Goal: Task Accomplishment & Management: Complete application form

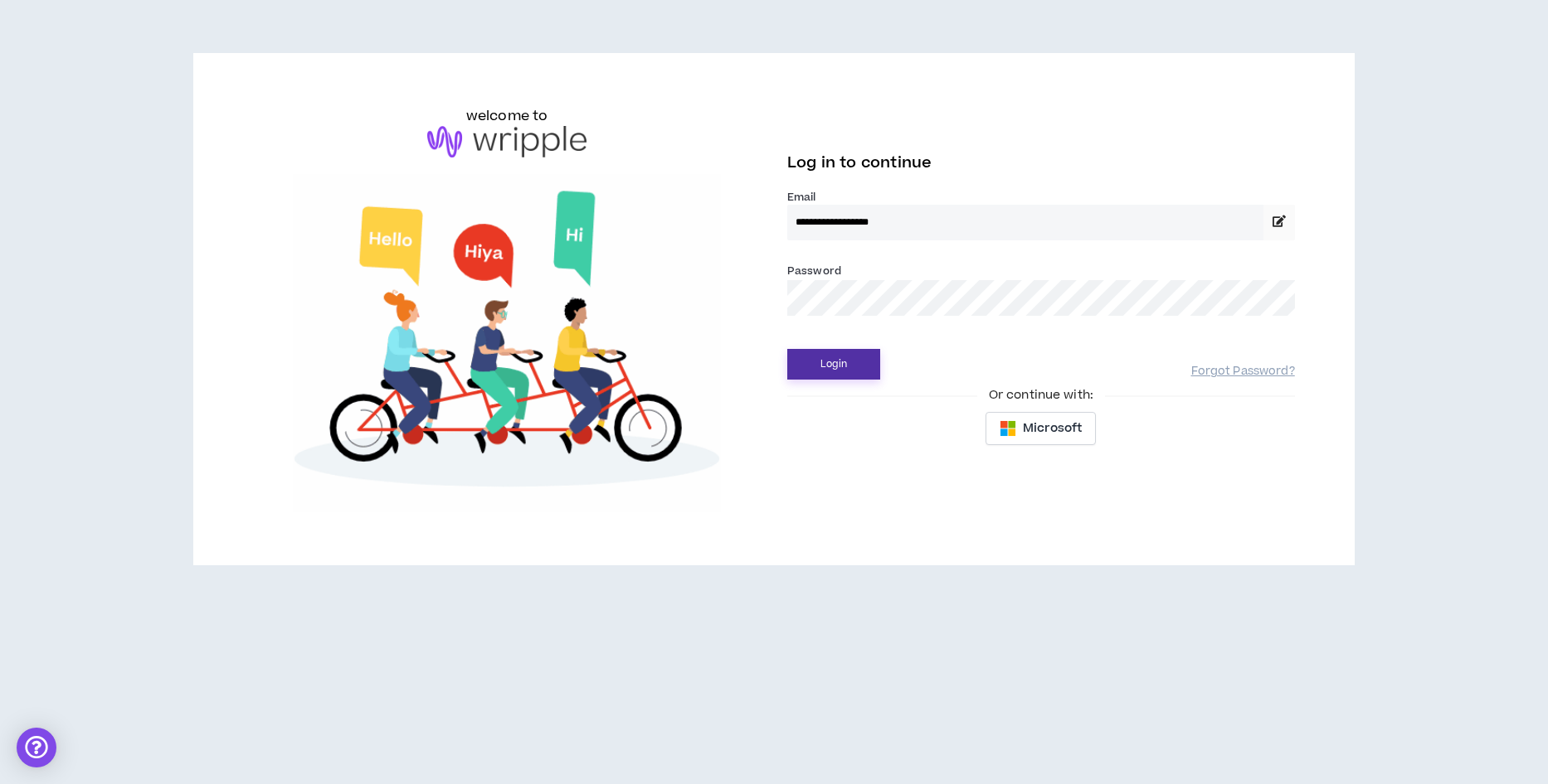
click at [841, 370] on button "Login" at bounding box center [834, 365] width 93 height 31
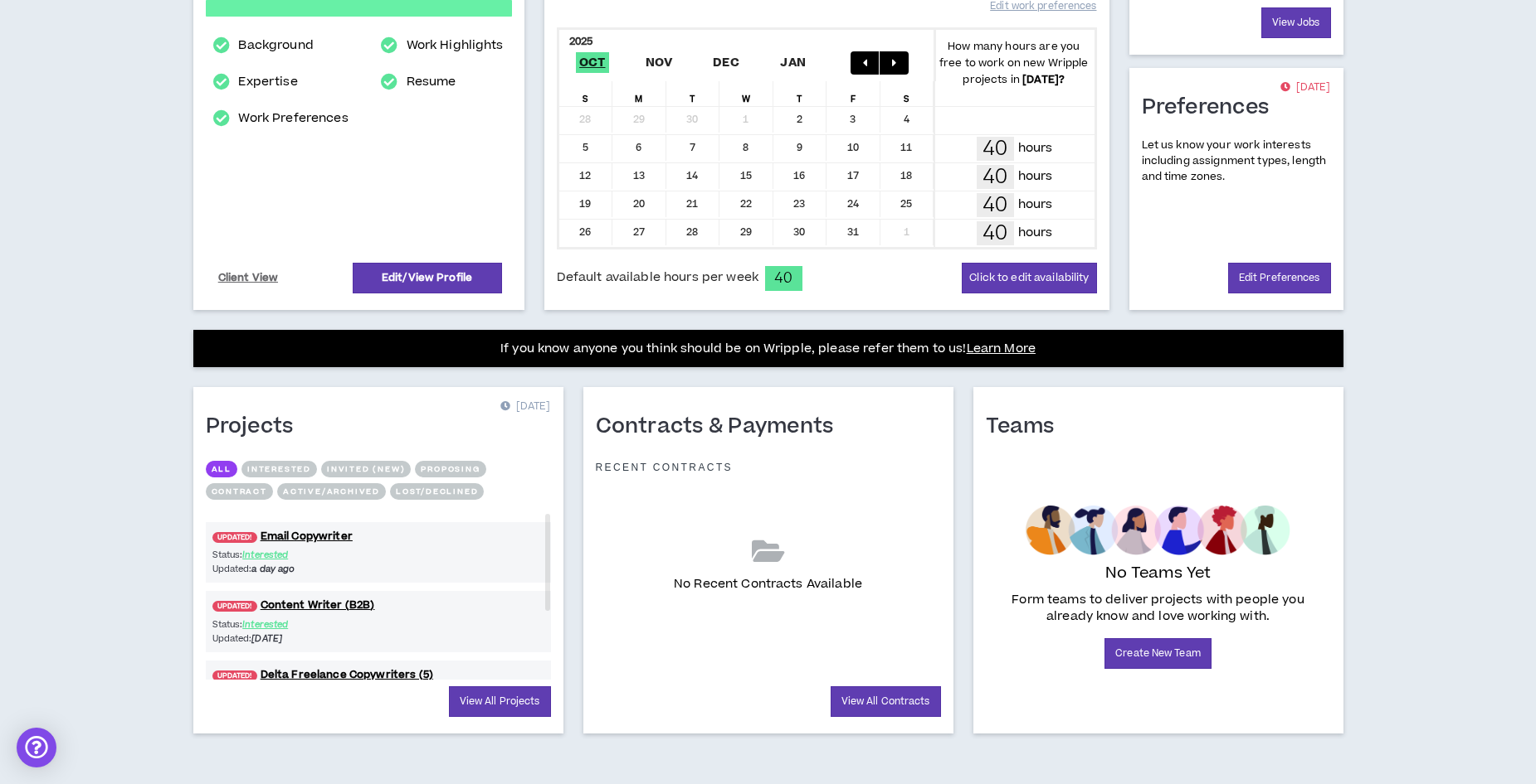
scroll to position [335, 0]
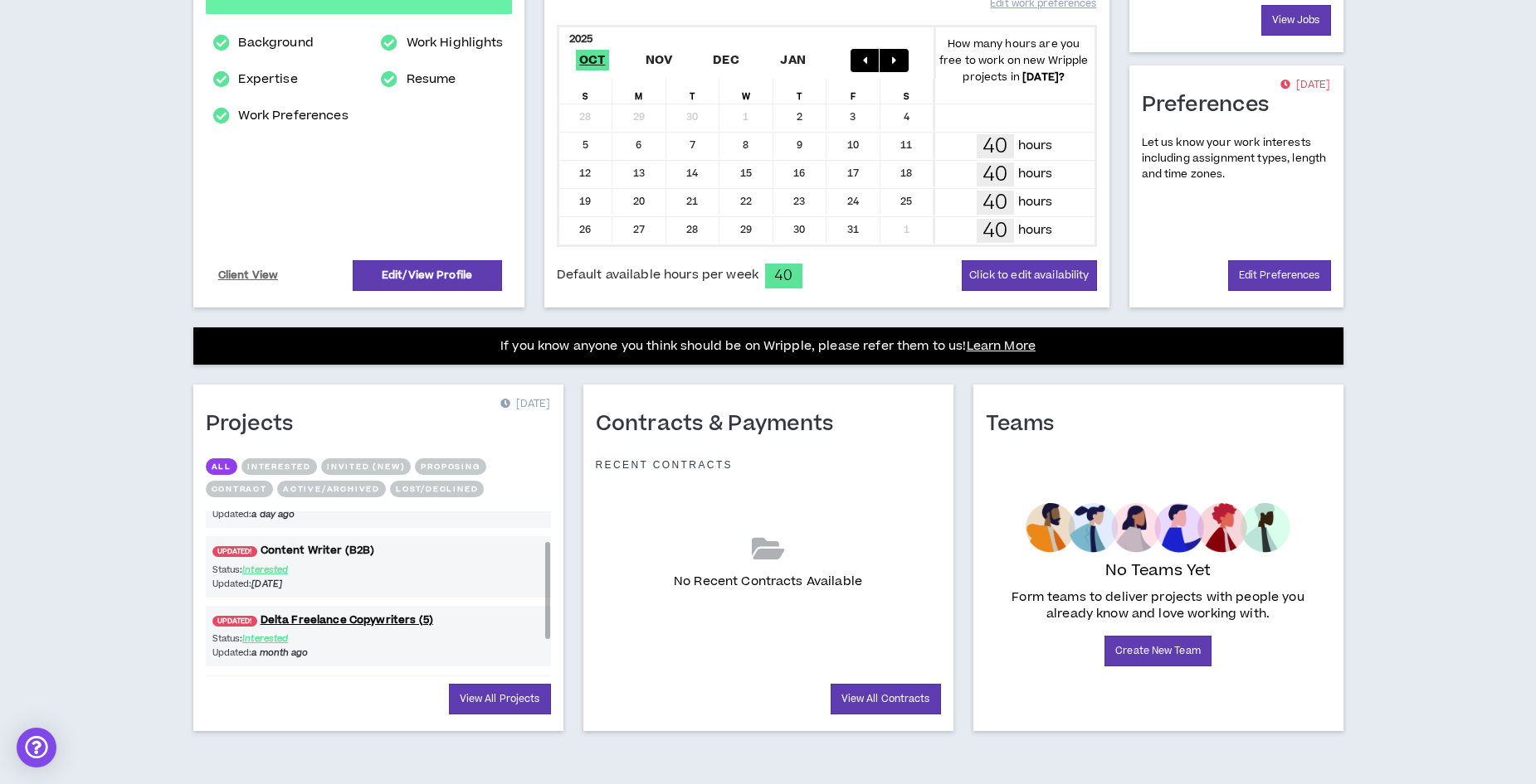
click at [308, 554] on link "UPDATED! Content Writer (B2B)" at bounding box center [379, 551] width 345 height 15
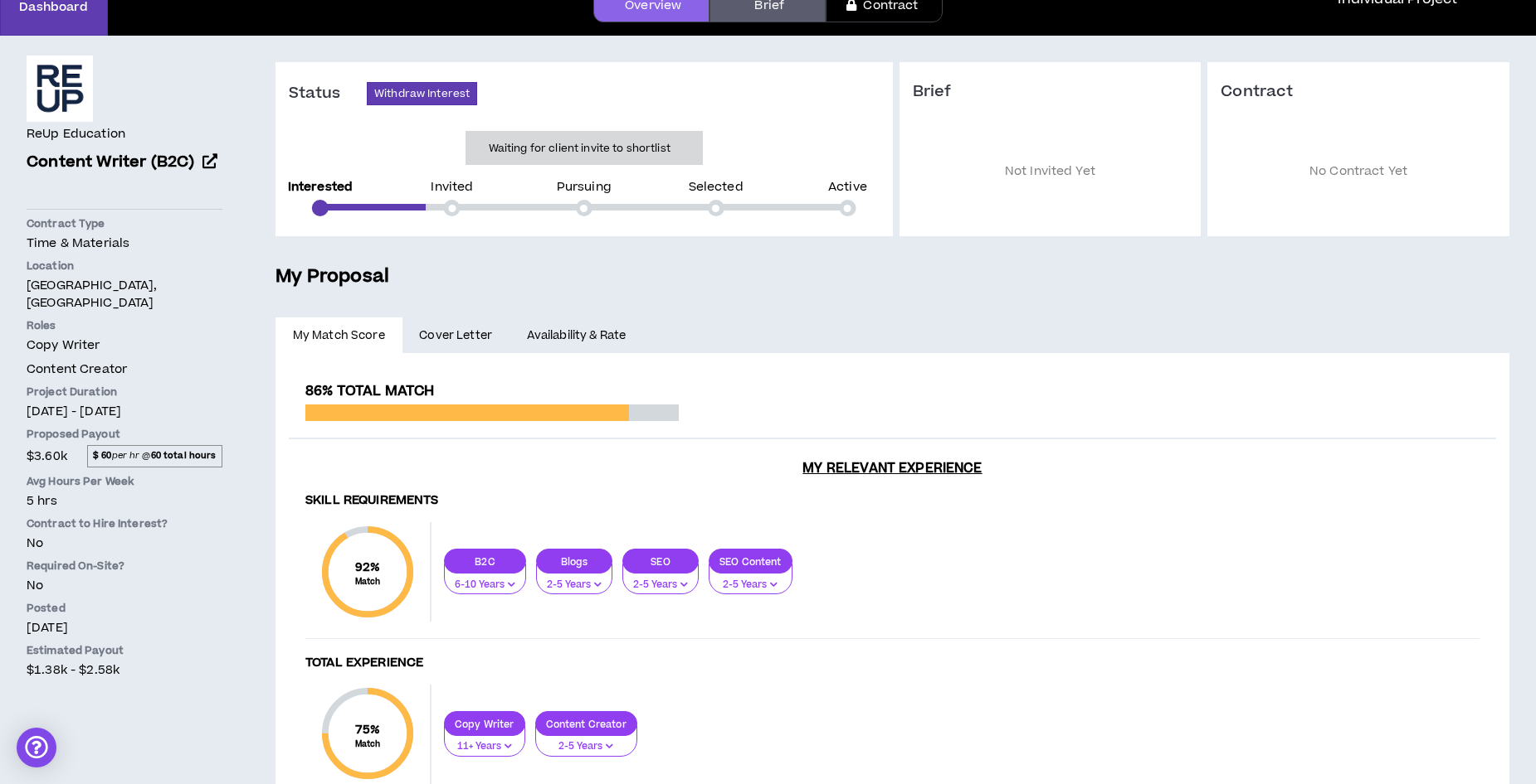
scroll to position [22, 0]
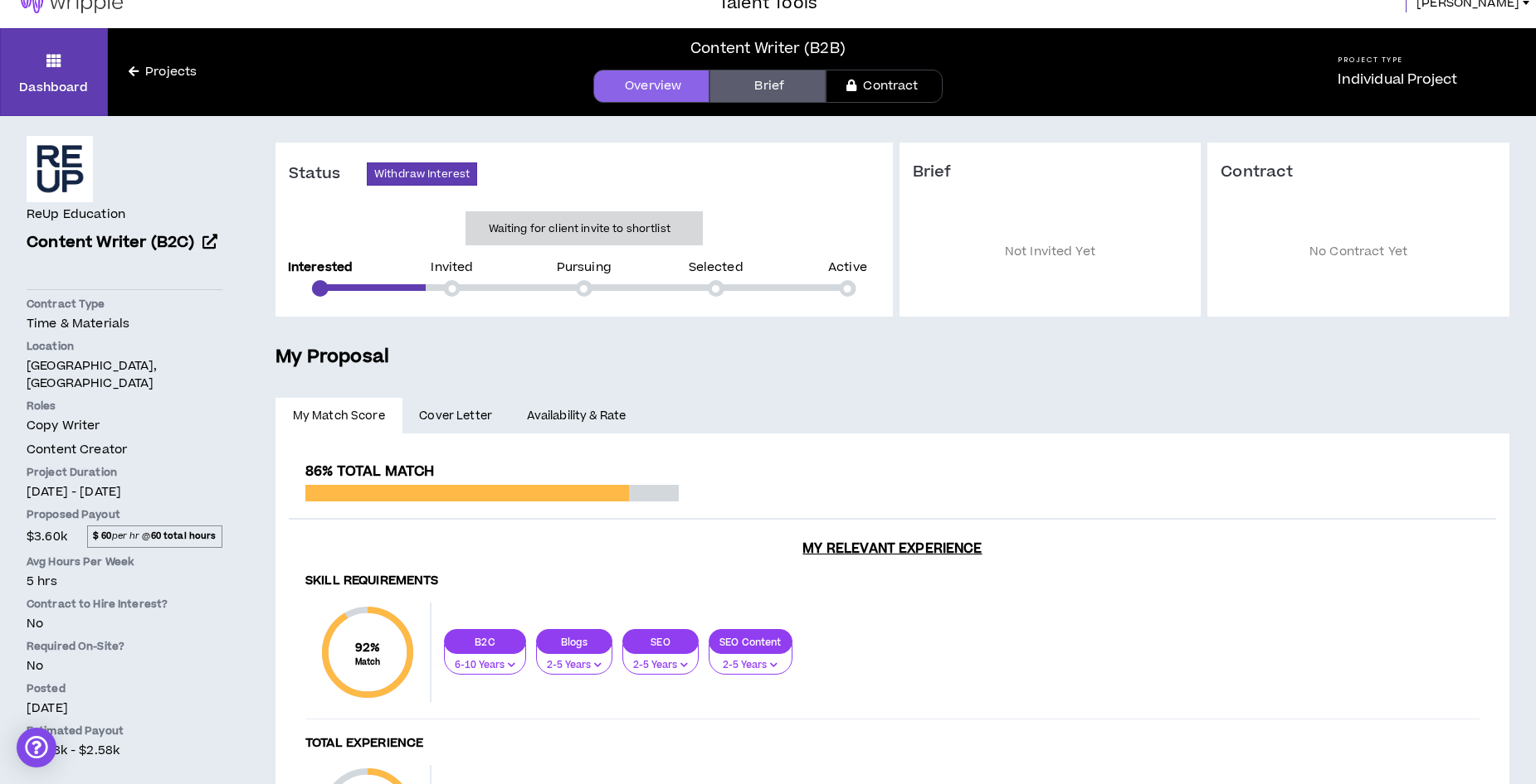
click at [592, 414] on link "Availability & Rate" at bounding box center [576, 417] width 133 height 36
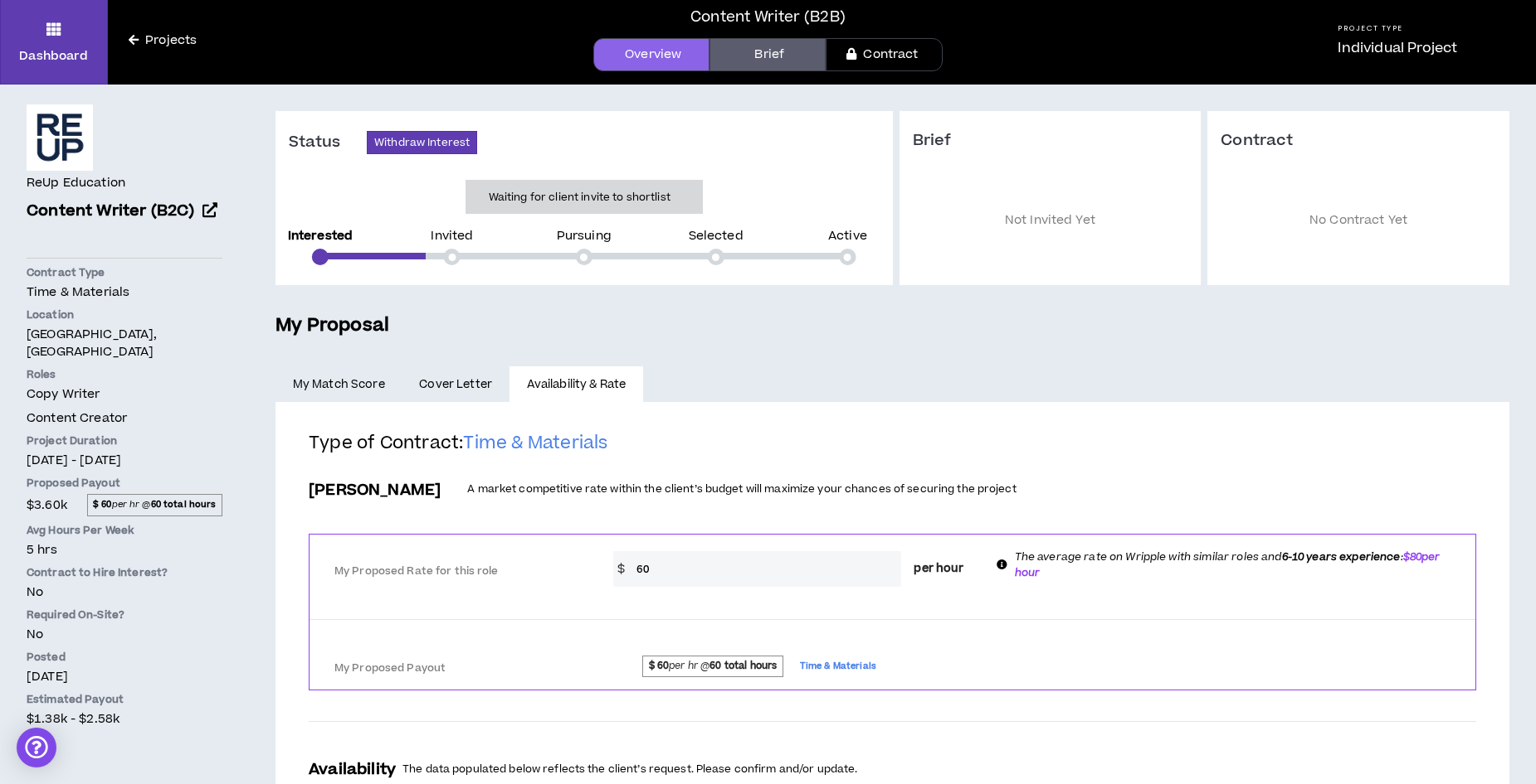
scroll to position [83, 0]
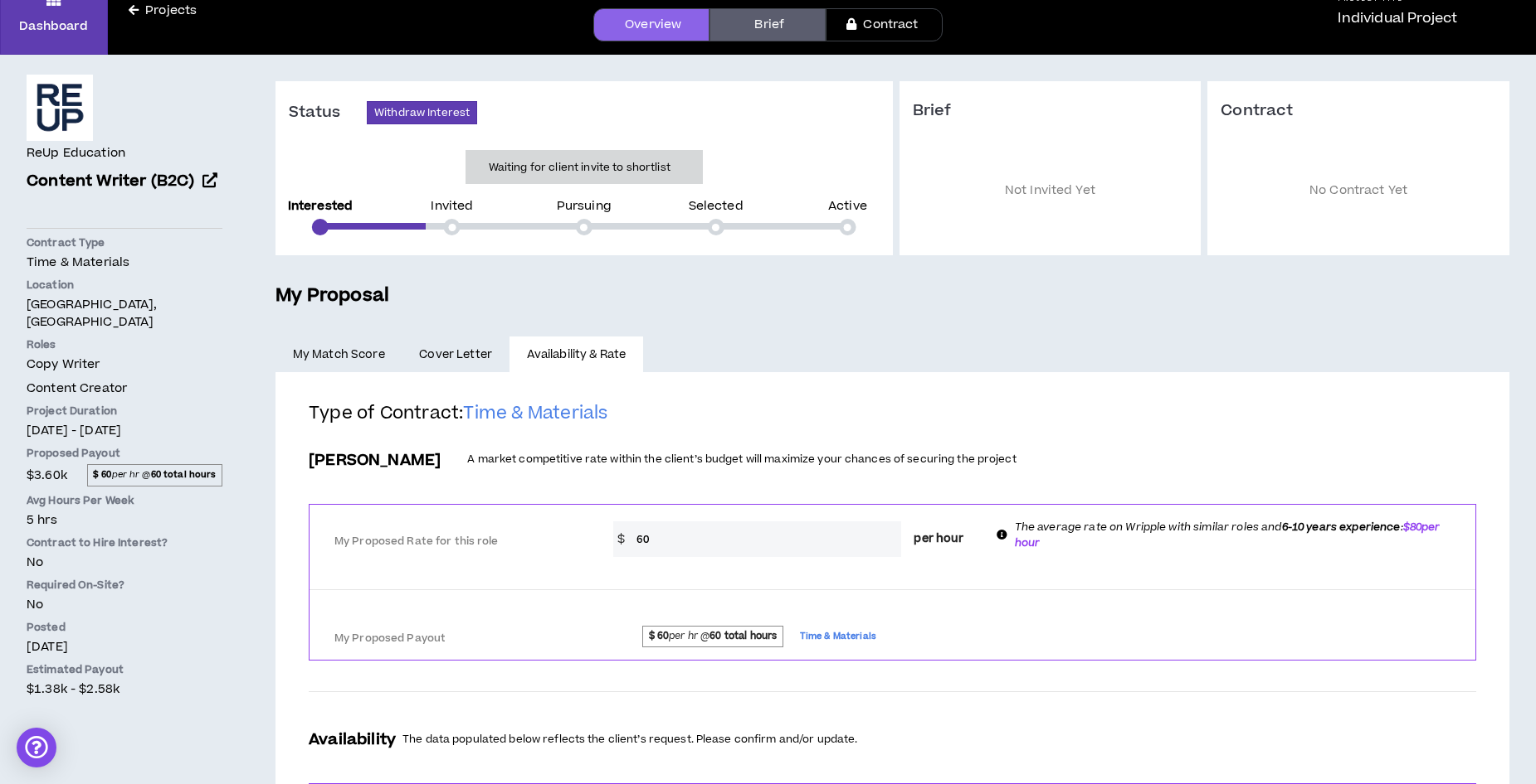
click at [441, 357] on span "Cover Letter" at bounding box center [455, 355] width 73 height 18
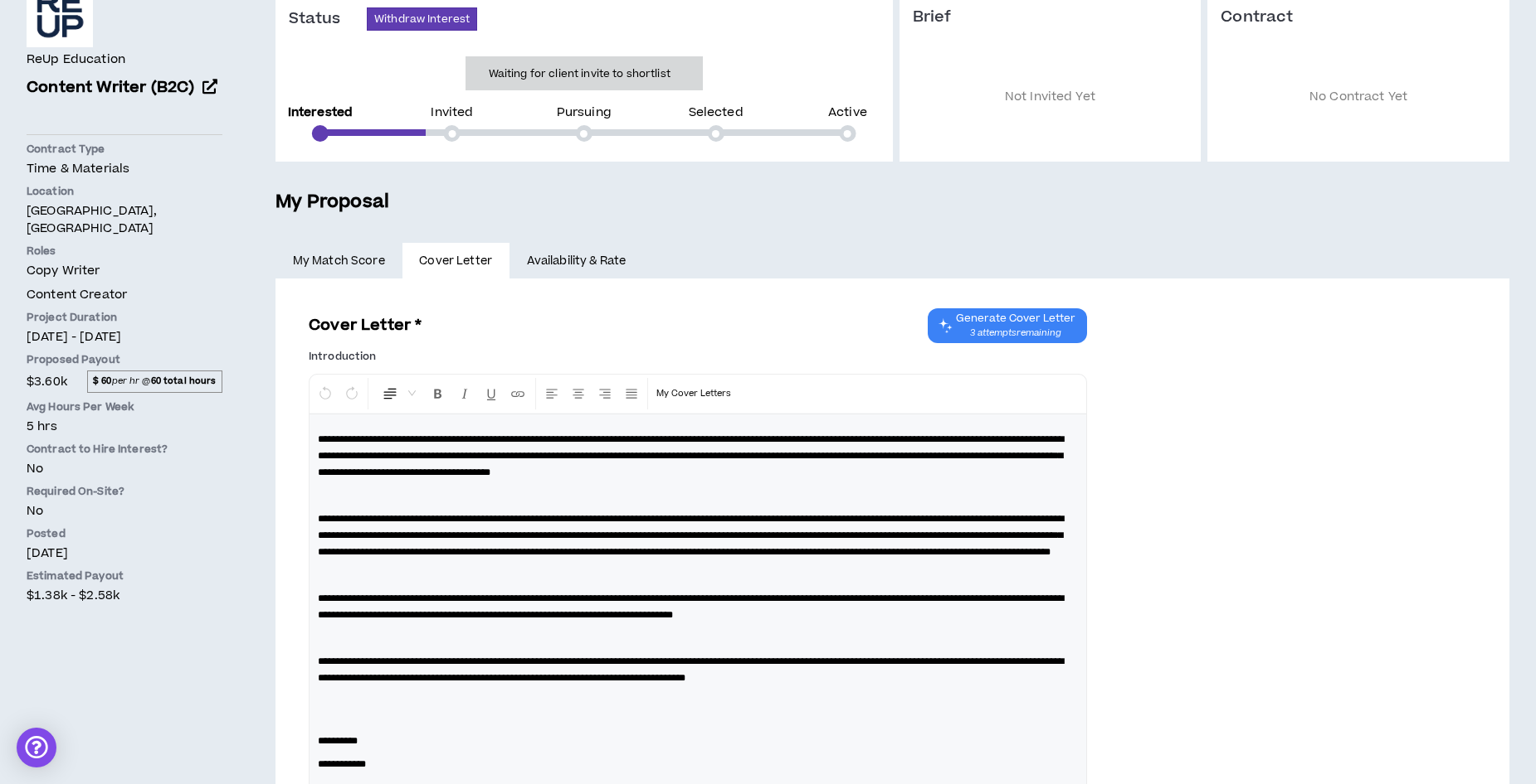
scroll to position [166, 0]
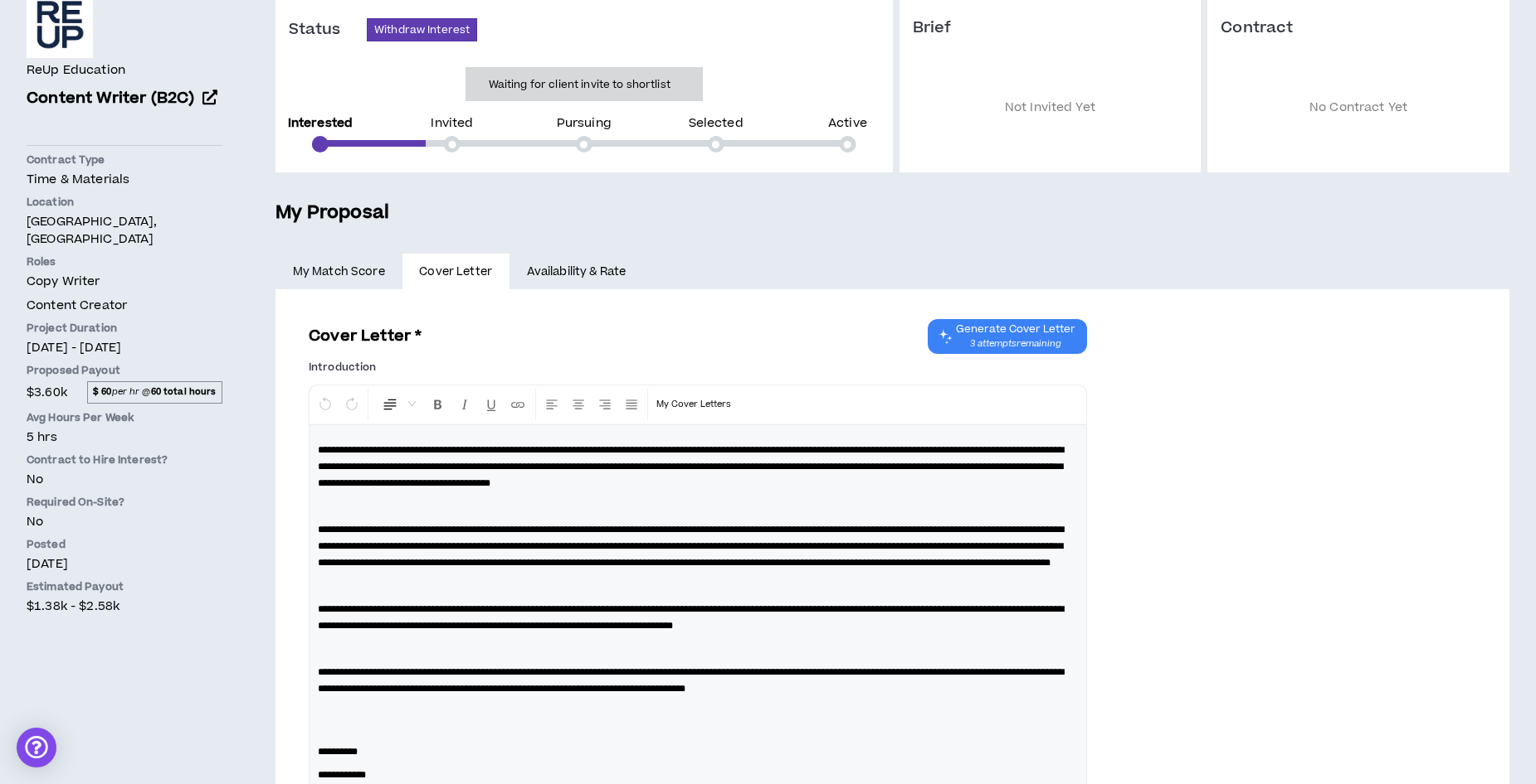
click at [342, 273] on link "My Match Score" at bounding box center [338, 272] width 127 height 36
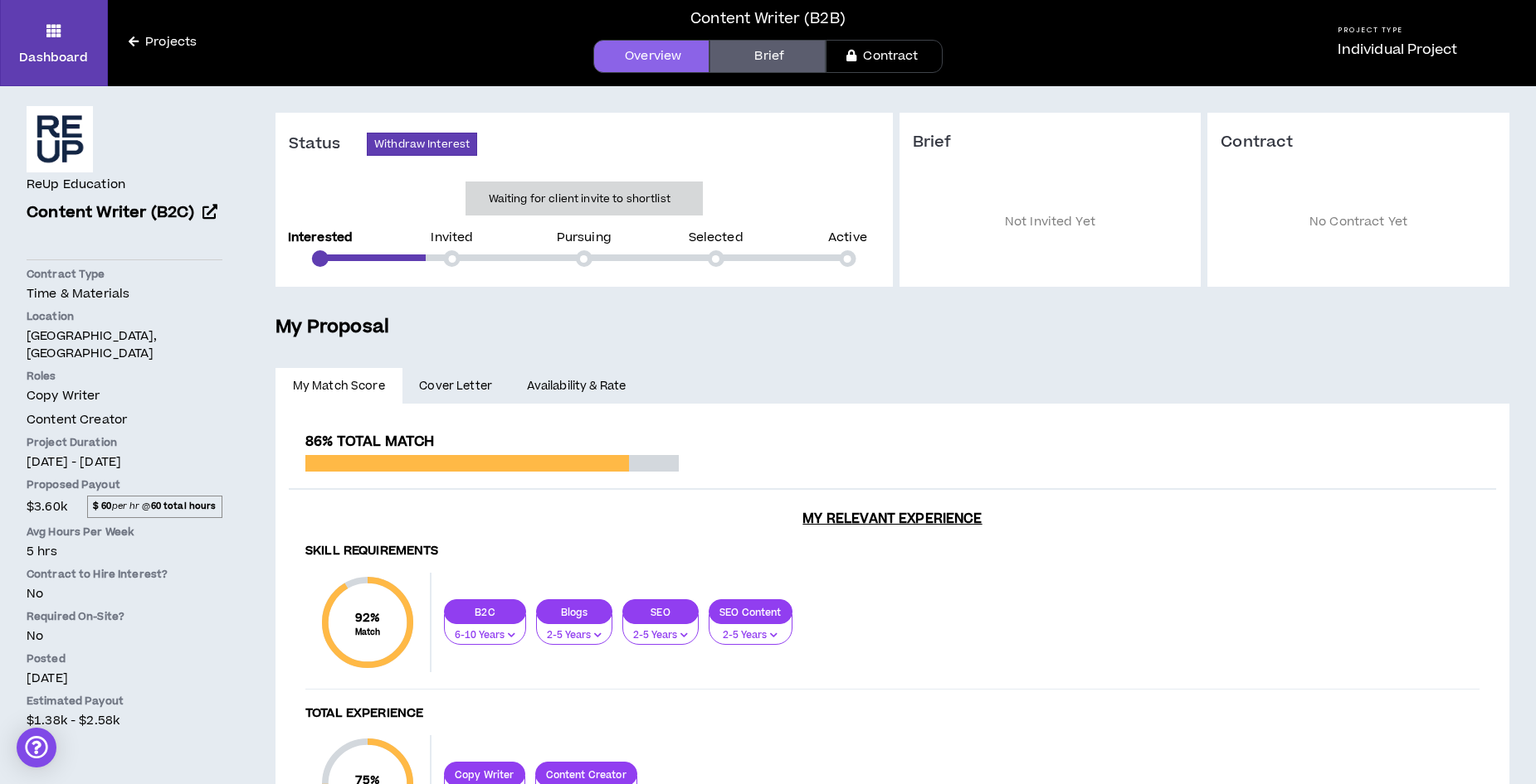
scroll to position [22, 0]
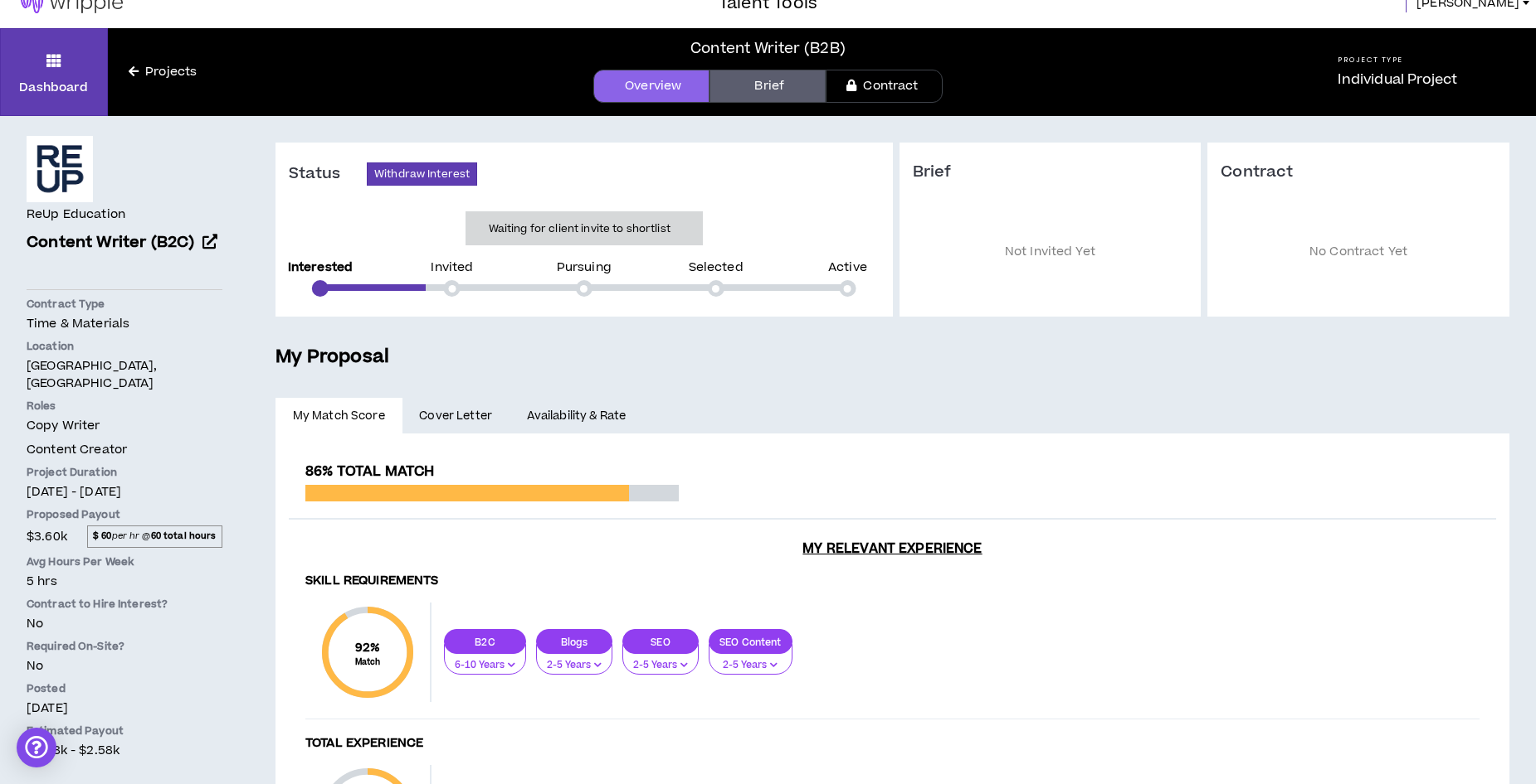
click at [794, 388] on div "**********" at bounding box center [892, 717] width 1234 height 746
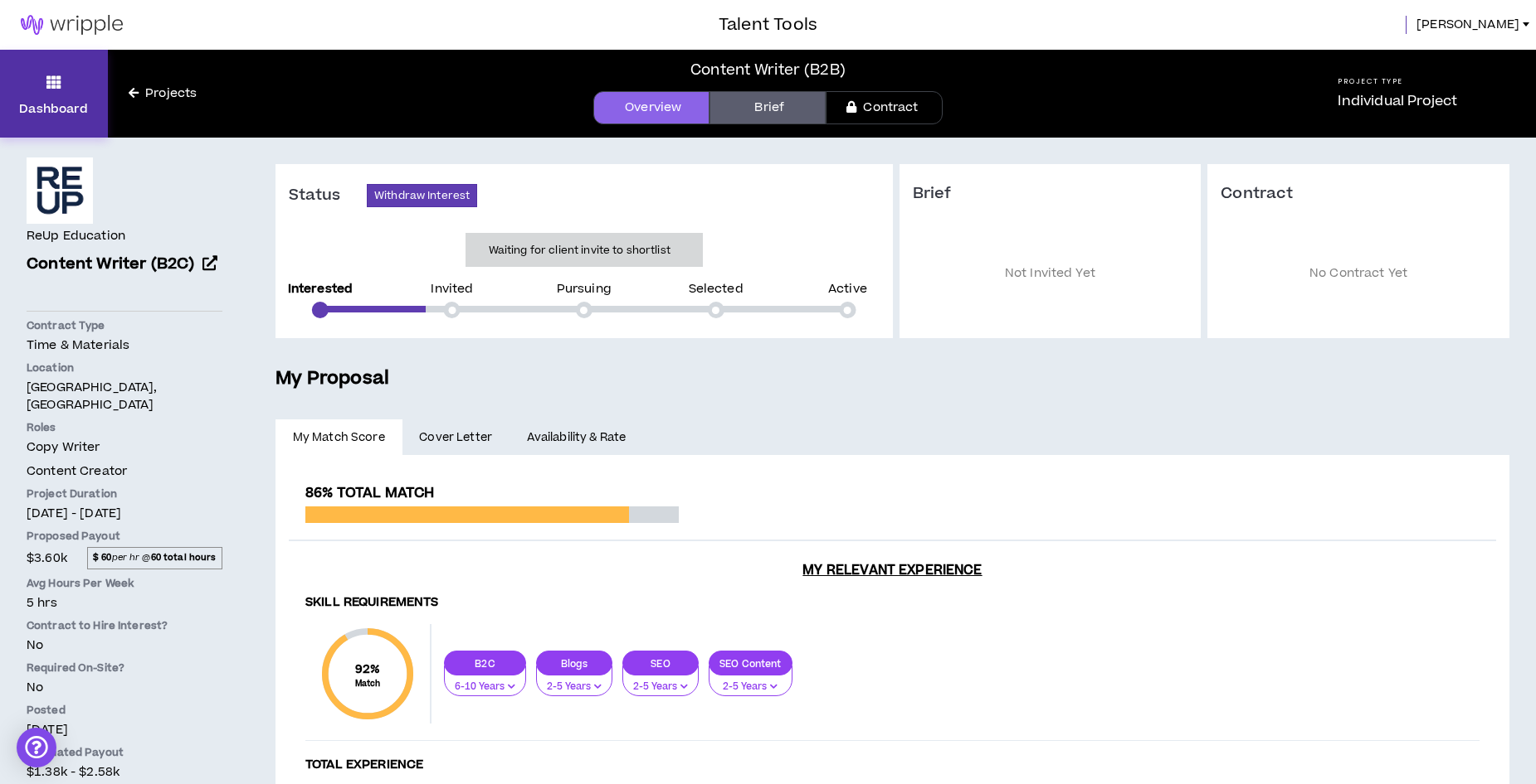
click at [59, 75] on icon at bounding box center [54, 81] width 15 height 23
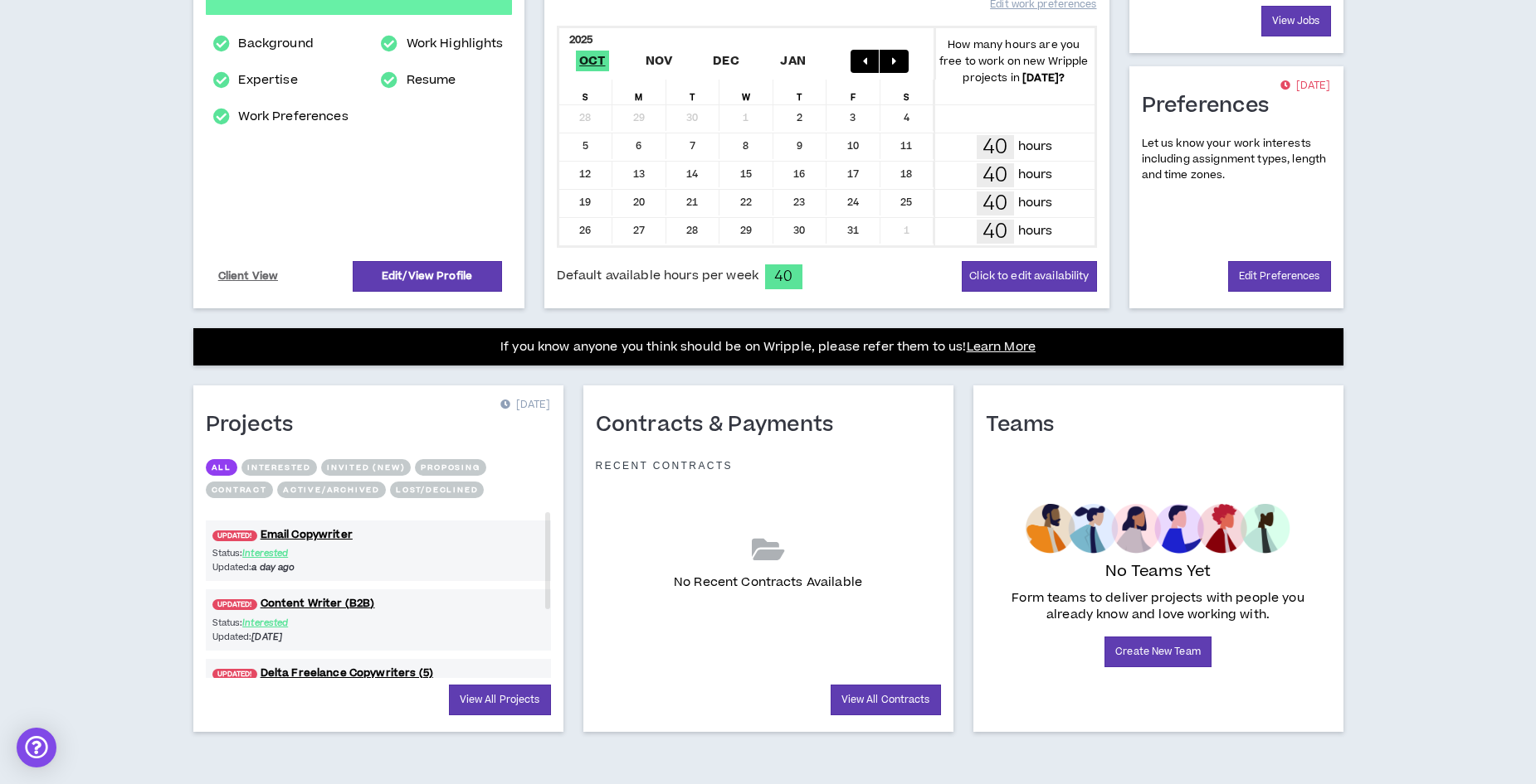
scroll to position [335, 0]
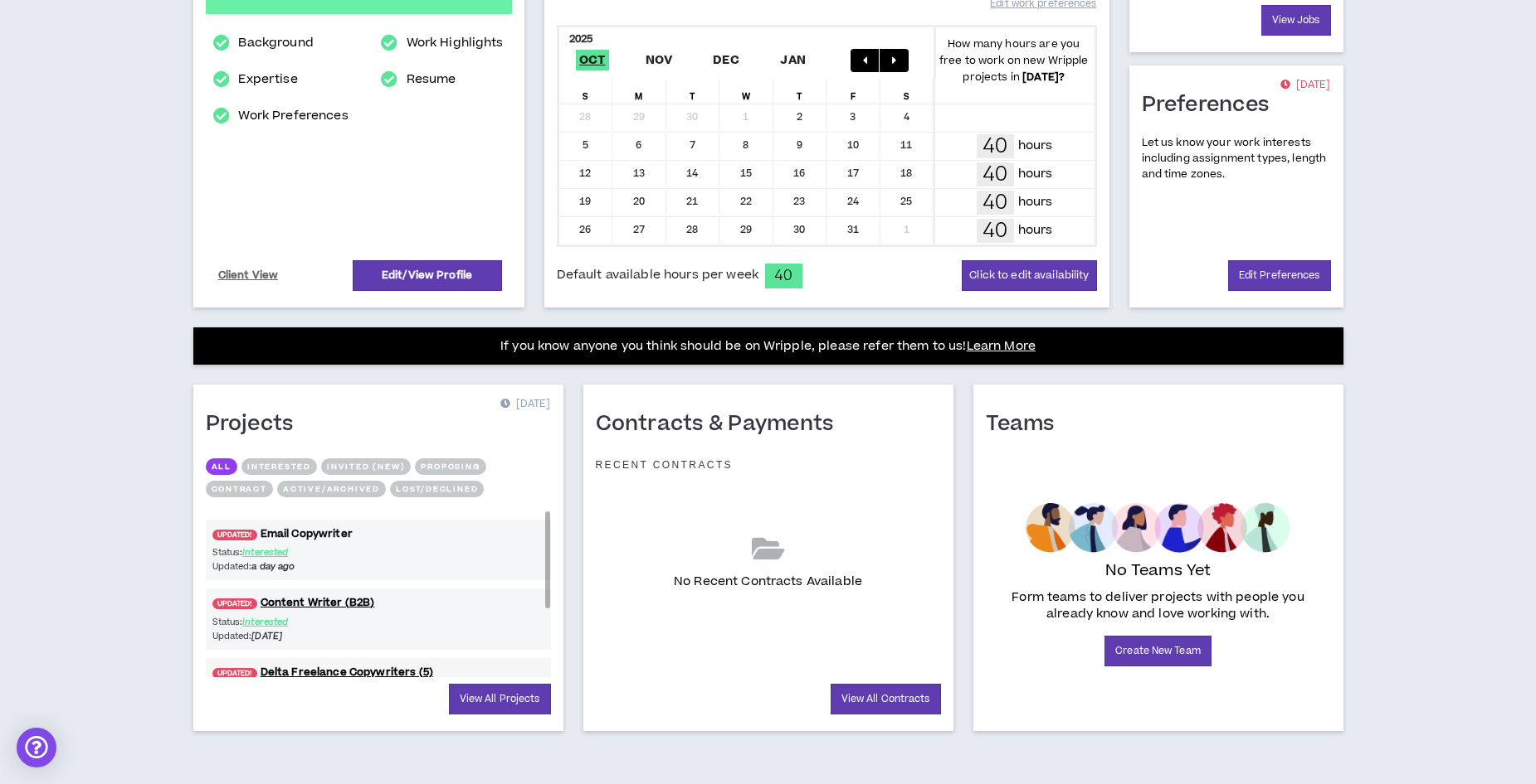
click at [322, 532] on link "UPDATED! Email Copywriter" at bounding box center [379, 534] width 345 height 15
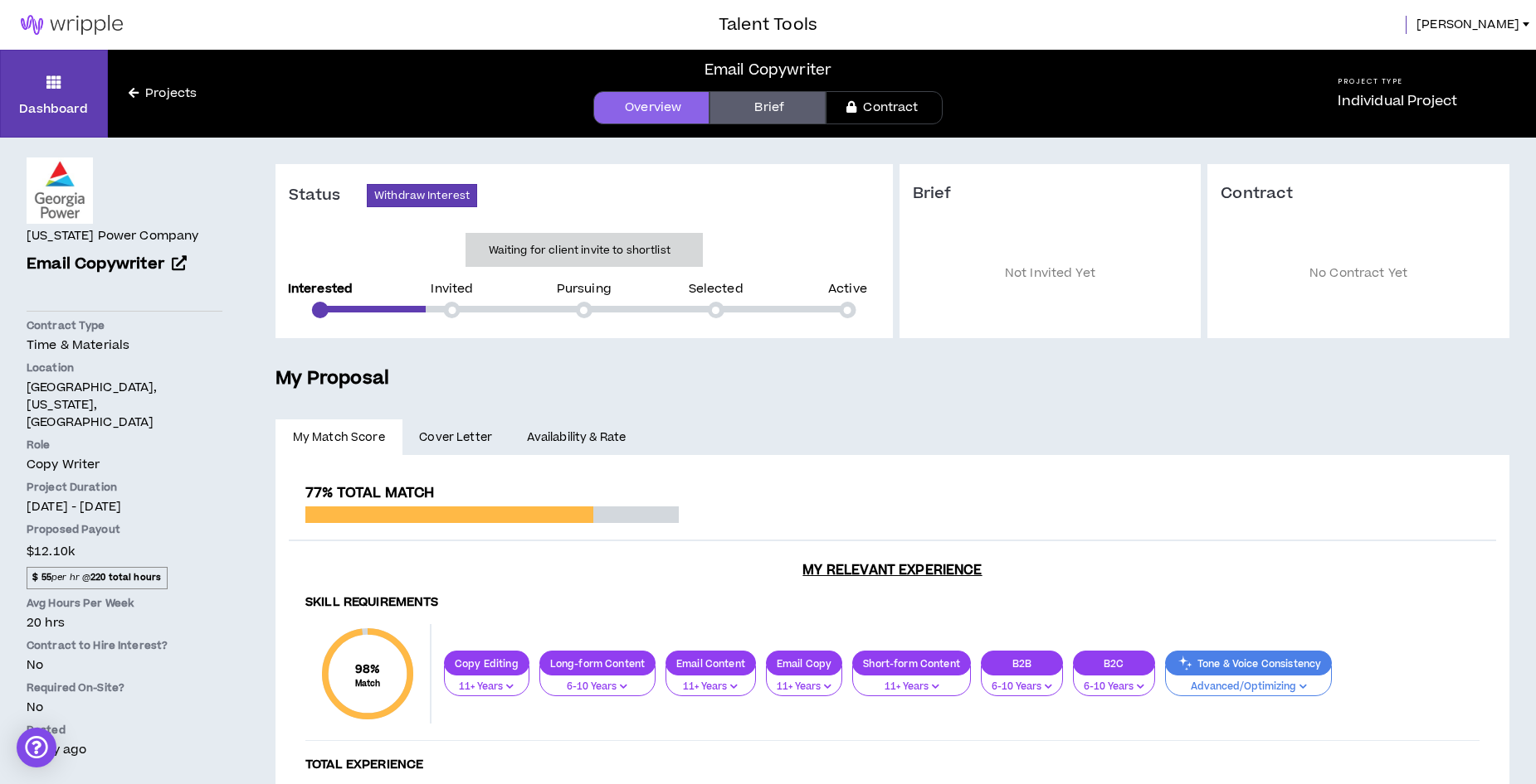
click at [170, 98] on link "Projects" at bounding box center [162, 94] width 109 height 18
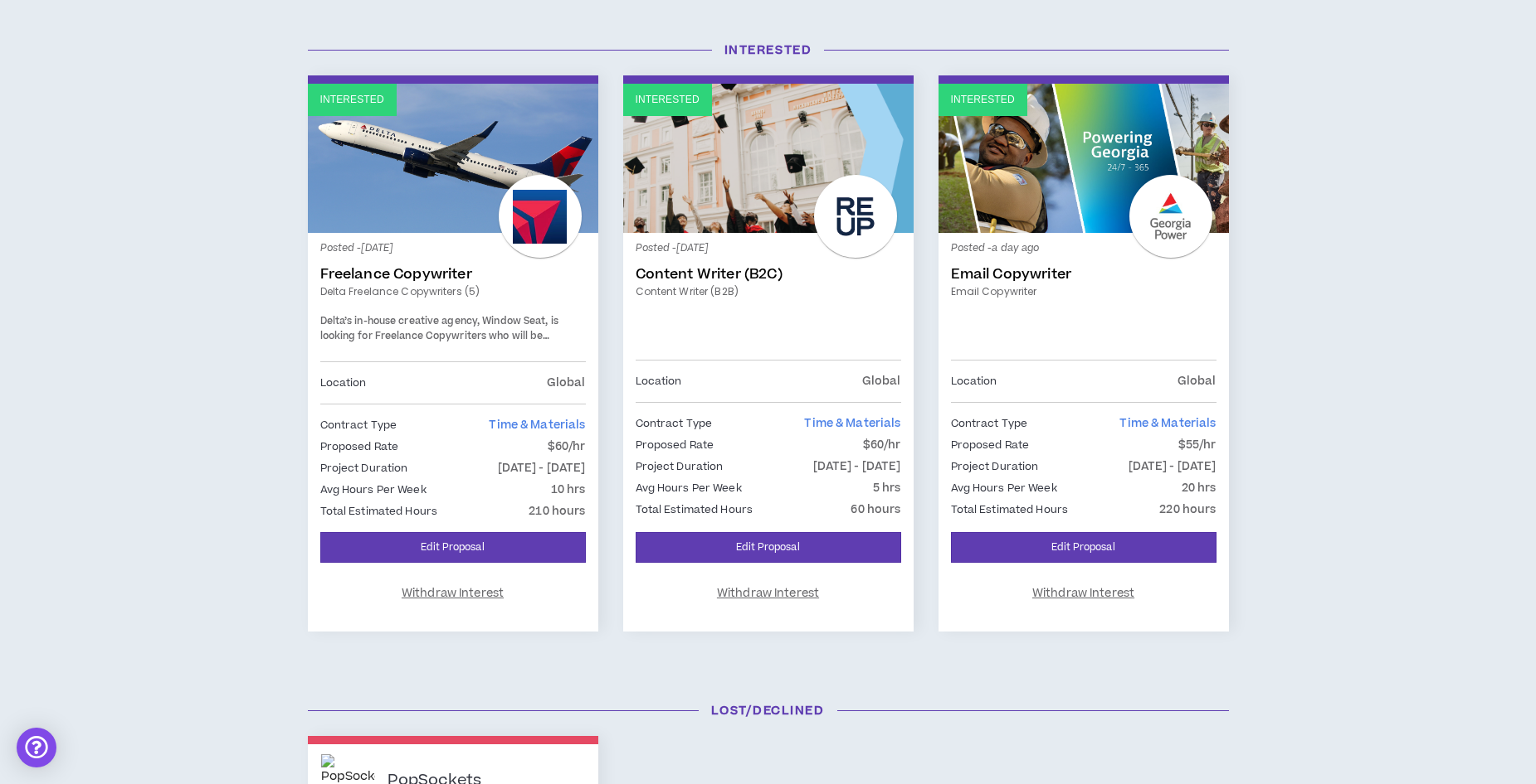
scroll to position [103, 0]
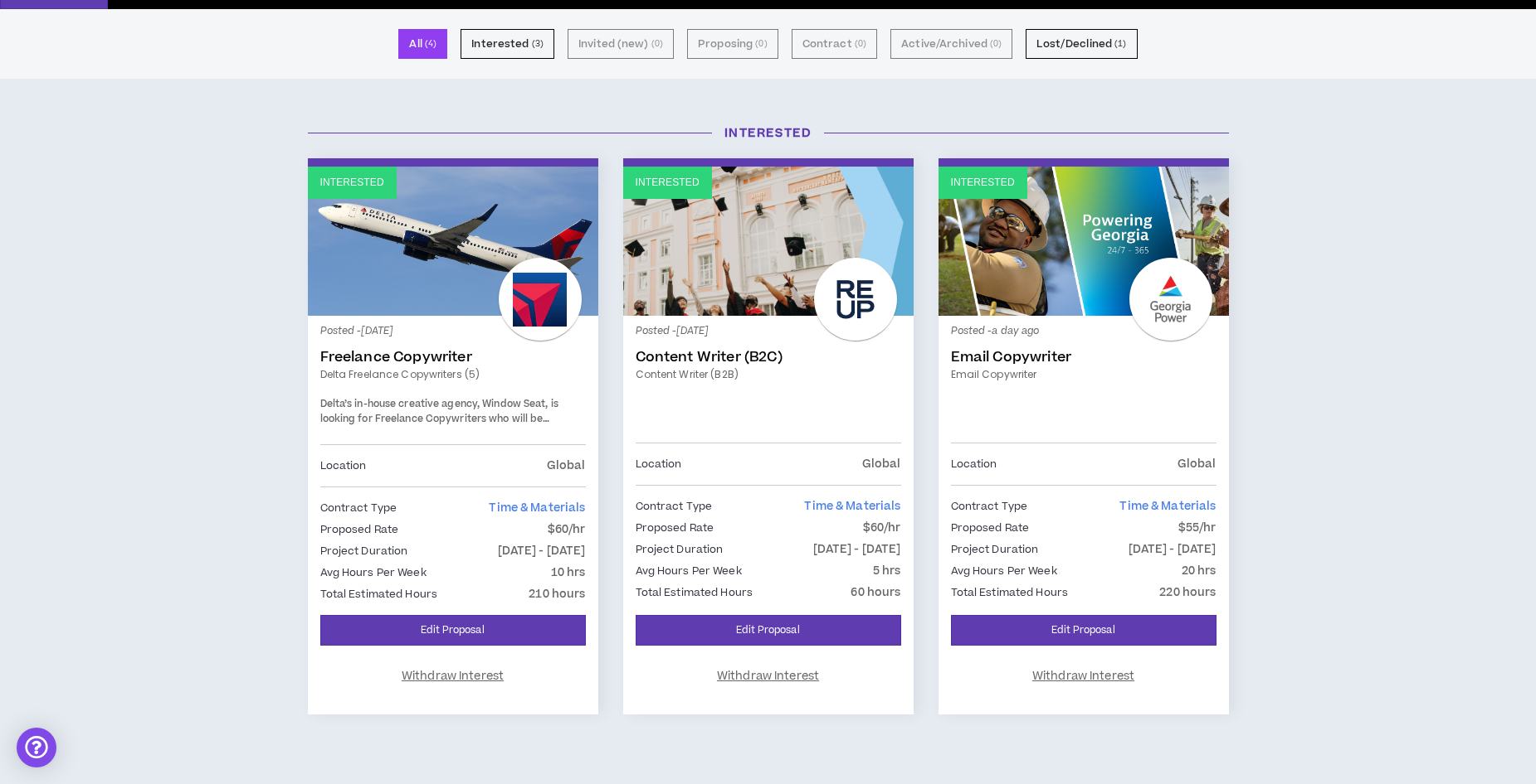
click at [754, 261] on link "Interested" at bounding box center [768, 242] width 290 height 150
